Goal: Task Accomplishment & Management: Manage account settings

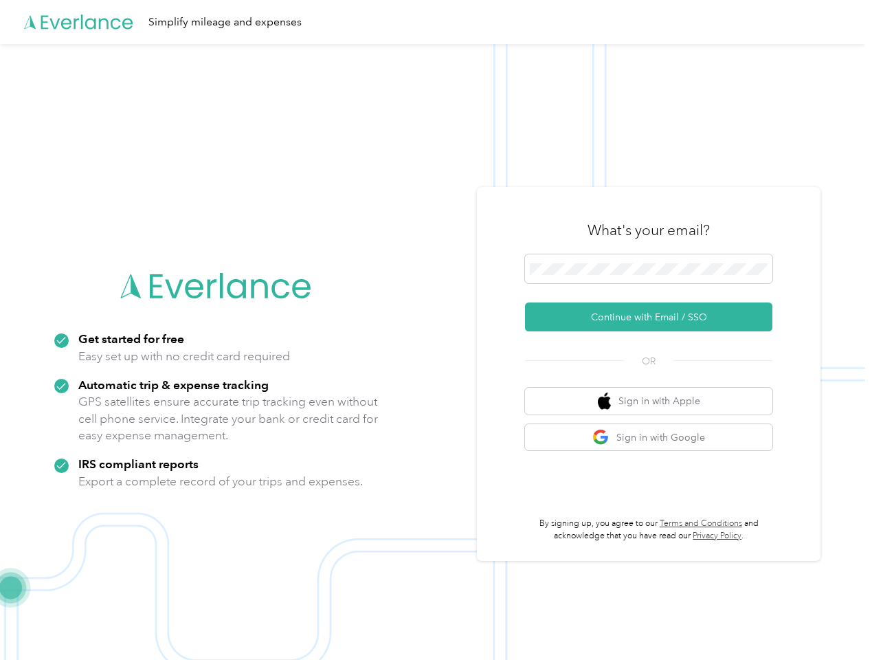
click at [436, 330] on img at bounding box center [432, 374] width 865 height 660
click at [436, 22] on div "Simplify mileage and expenses" at bounding box center [432, 22] width 865 height 44
click at [654, 317] on button "Continue with Email / SSO" at bounding box center [648, 316] width 247 height 29
click at [654, 401] on button "Sign in with Apple" at bounding box center [648, 401] width 247 height 27
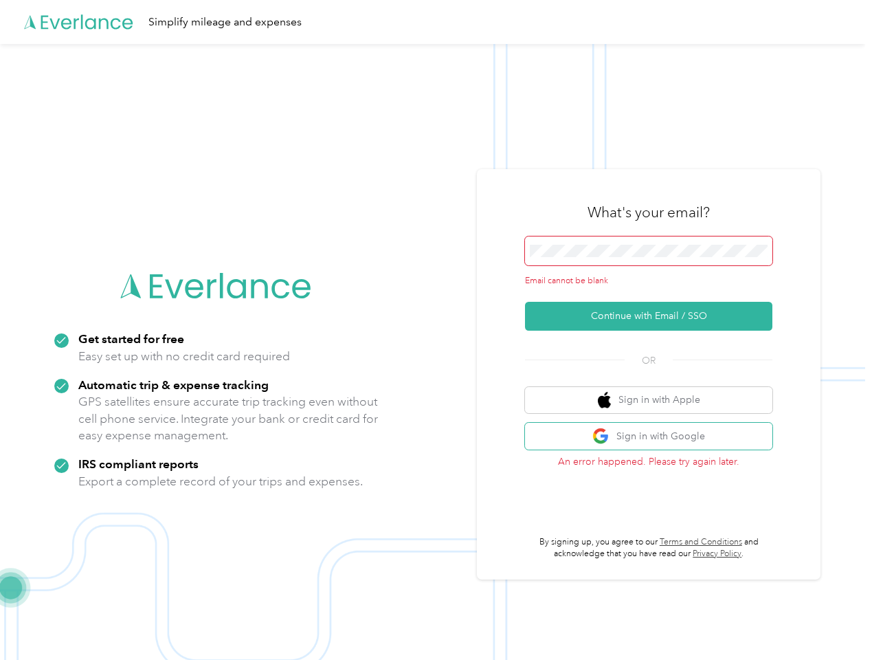
click at [654, 437] on button "Sign in with Google" at bounding box center [648, 436] width 247 height 27
